Goal: Task Accomplishment & Management: Complete application form

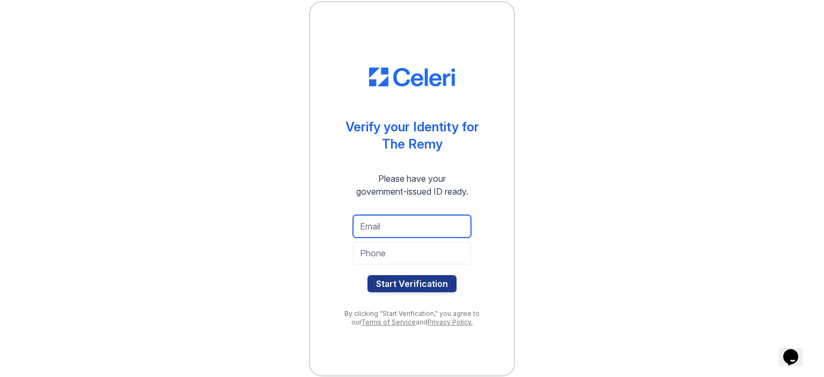
click at [393, 225] on input "email" at bounding box center [412, 226] width 118 height 23
type input "ash"
drag, startPoint x: 395, startPoint y: 223, endPoint x: 294, endPoint y: 221, distance: 100.9
click at [296, 221] on div "Verify your Identity for The Remy Please have your government-issued ID ready. …" at bounding box center [412, 188] width 790 height 377
paste input "ashnicolea14@gmail.com"
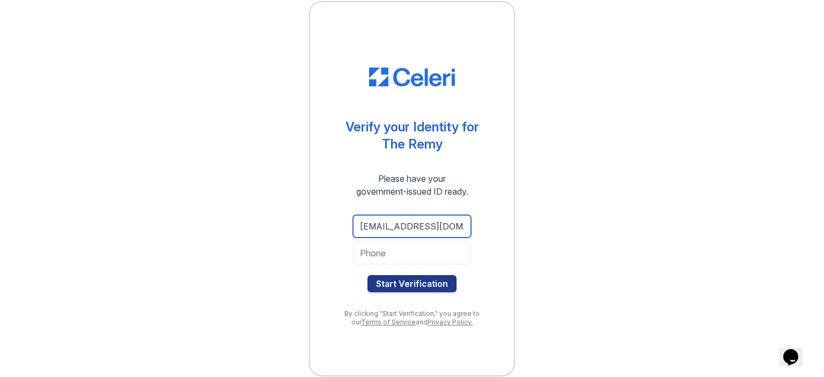
type input "ashnicolea14@gmail.com"
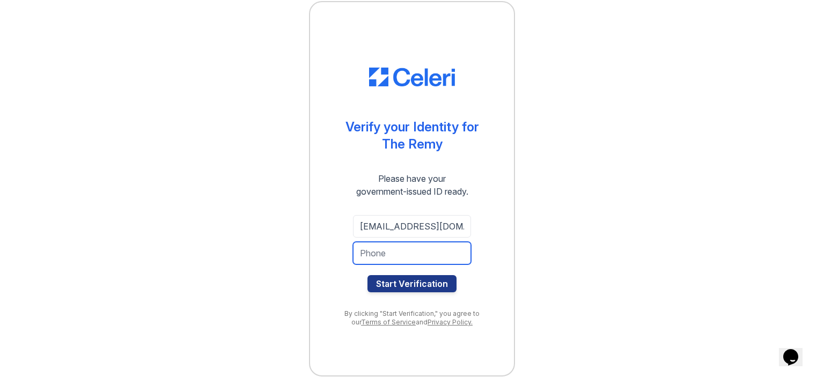
click at [386, 255] on input "tel" at bounding box center [412, 253] width 118 height 23
type input "3014943063"
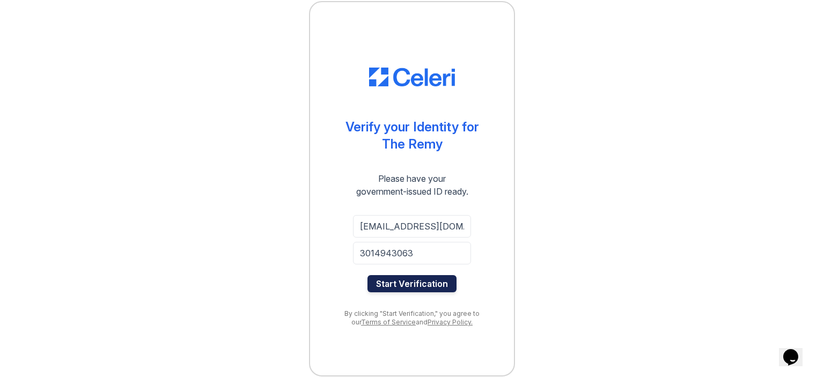
click at [401, 277] on button "Start Verification" at bounding box center [412, 283] width 89 height 17
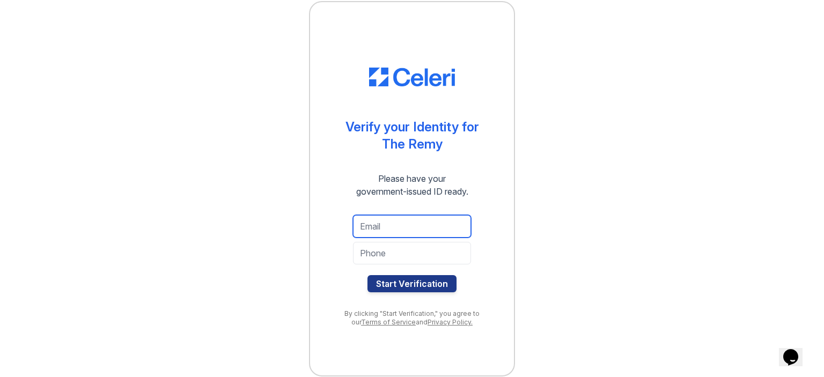
click at [375, 221] on input "email" at bounding box center [412, 226] width 118 height 23
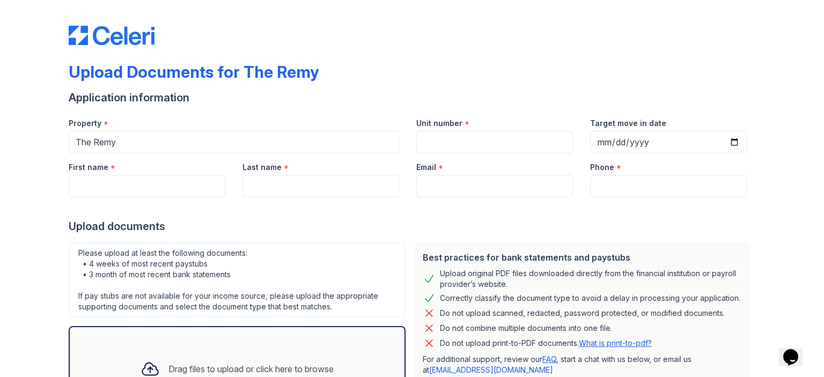
scroll to position [100, 0]
